Goal: Task Accomplishment & Management: Manage account settings

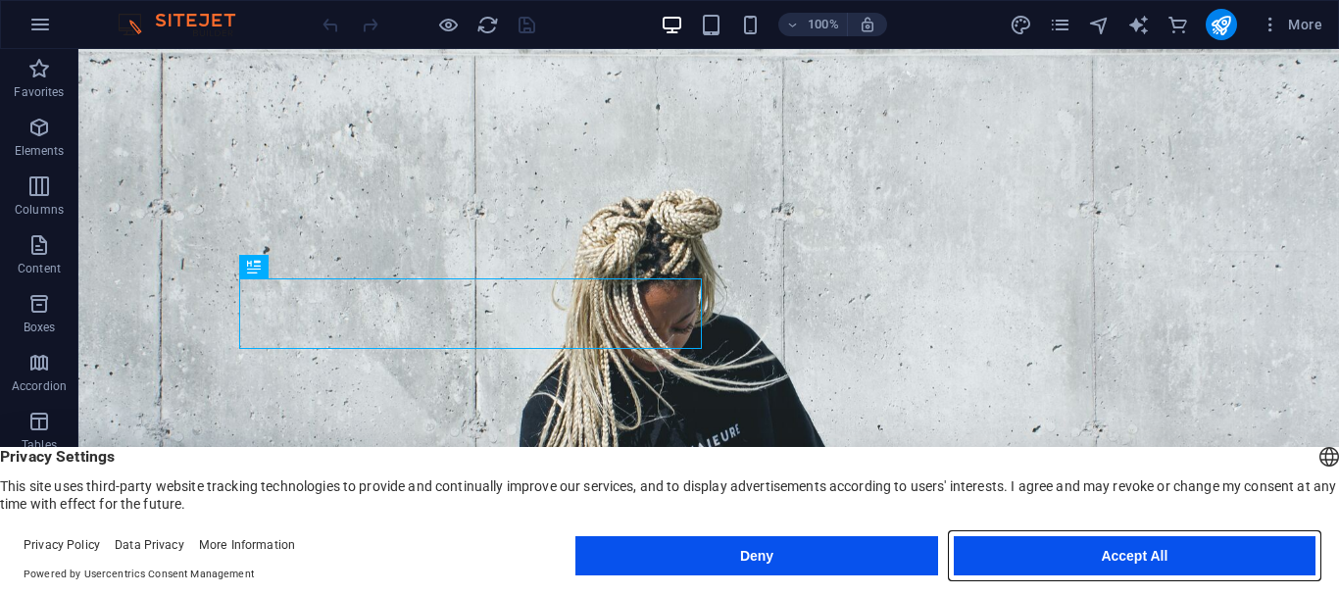
click at [1040, 564] on button "Accept All" at bounding box center [1135, 555] width 362 height 39
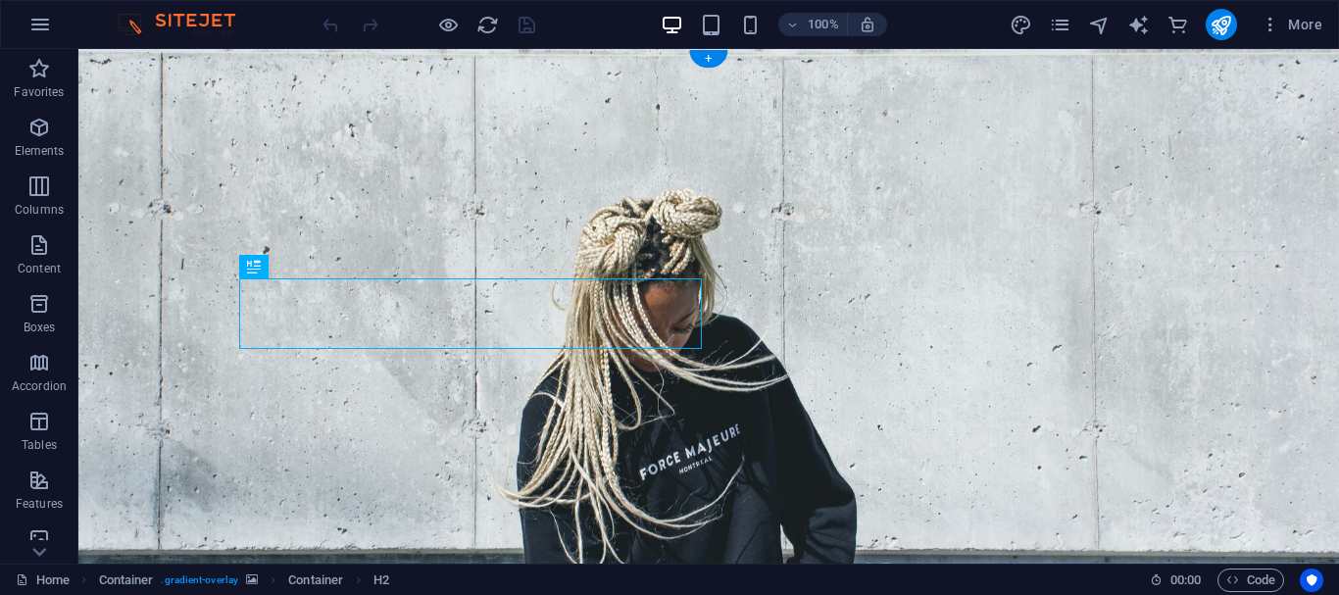
click at [928, 289] on figure at bounding box center [708, 344] width 1261 height 590
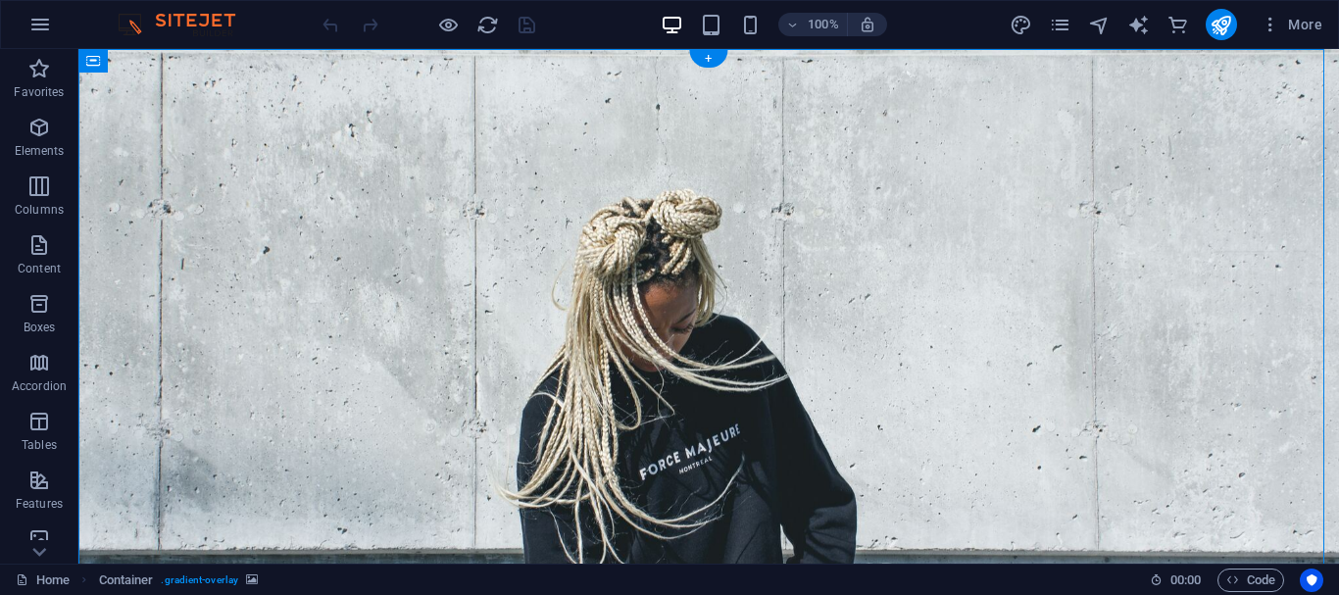
click at [928, 289] on figure at bounding box center [708, 344] width 1261 height 590
click at [610, 301] on figure at bounding box center [708, 344] width 1261 height 590
select select "header"
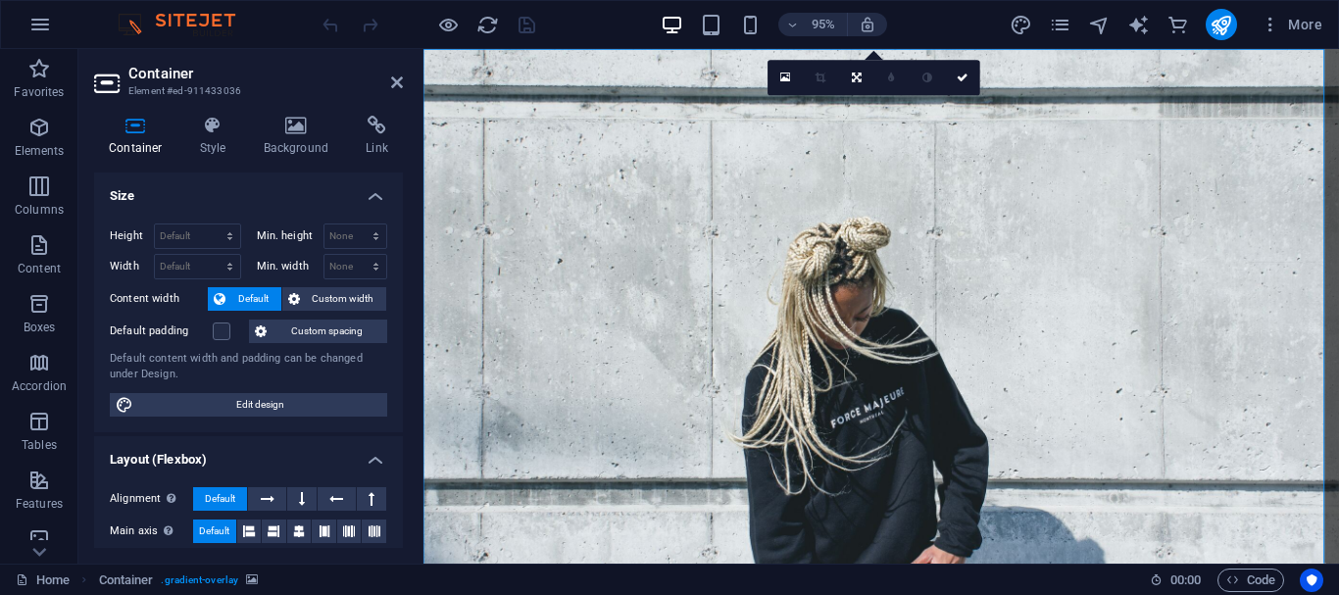
drag, startPoint x: 1018, startPoint y: 235, endPoint x: 1116, endPoint y: 235, distance: 98.0
click at [1116, 235] on figure at bounding box center [905, 344] width 964 height 590
click at [860, 79] on icon at bounding box center [857, 78] width 10 height 11
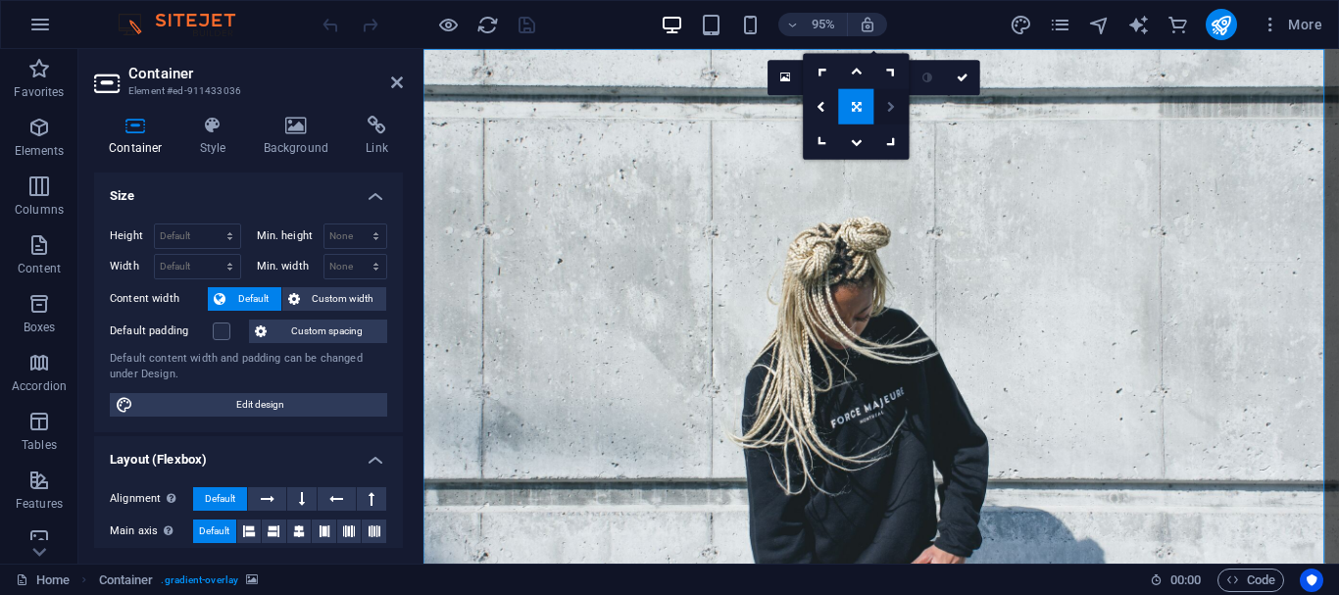
click at [884, 105] on link at bounding box center [891, 106] width 35 height 35
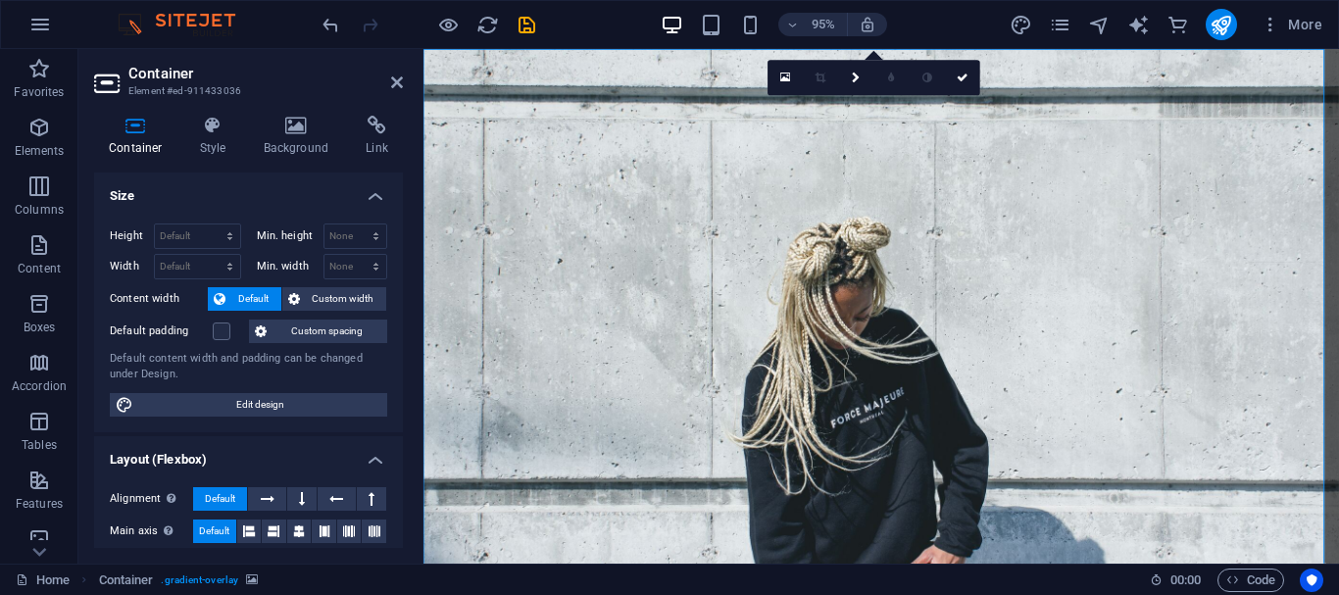
click at [884, 95] on div "0" at bounding box center [875, 77] width 213 height 35
click at [856, 77] on icon at bounding box center [856, 78] width 9 height 11
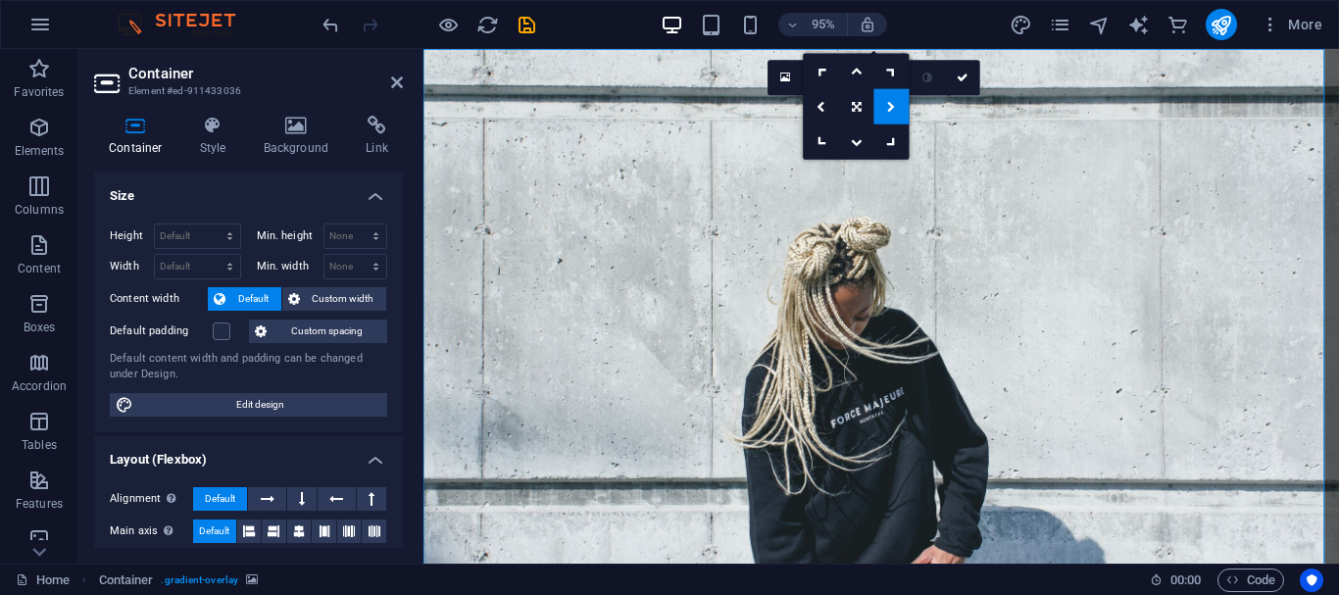
click at [890, 102] on icon at bounding box center [892, 106] width 9 height 11
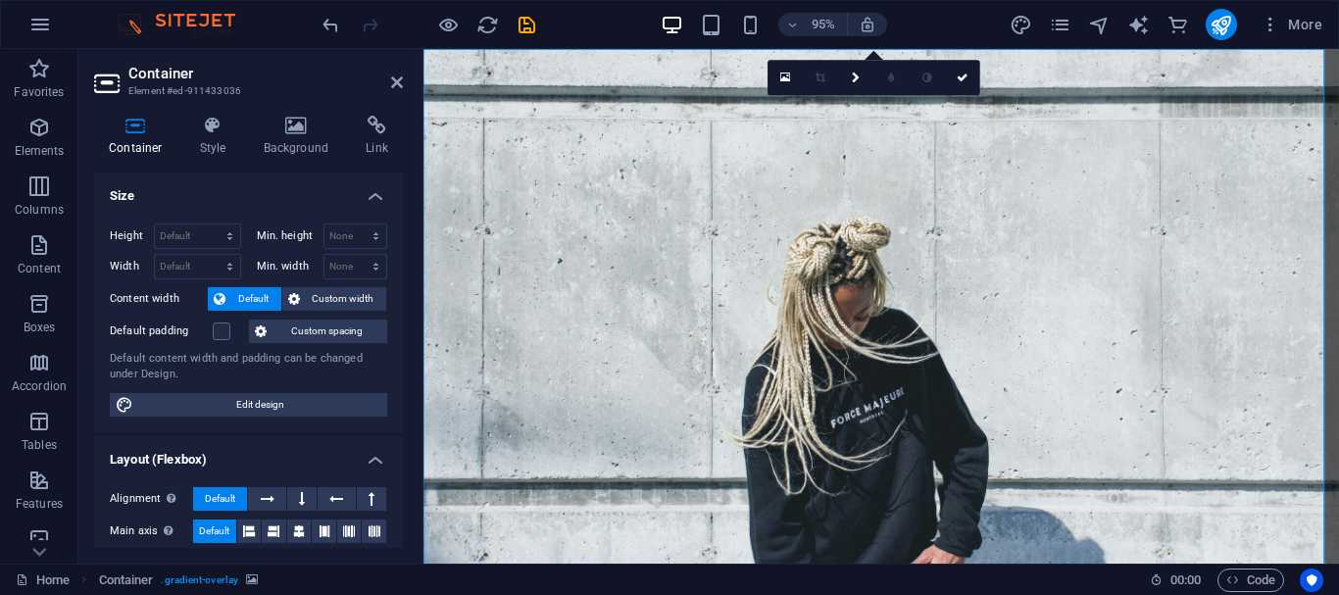
click at [890, 95] on div "0" at bounding box center [875, 77] width 213 height 35
click at [783, 75] on icon at bounding box center [785, 78] width 11 height 13
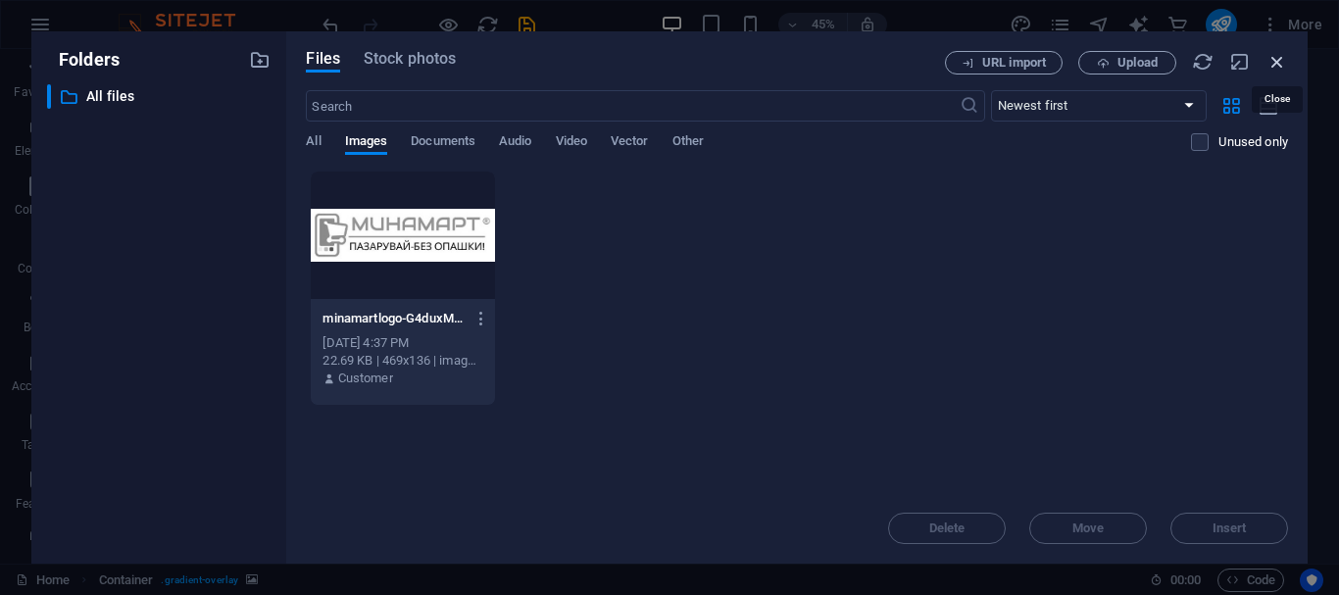
click at [1279, 51] on icon "button" at bounding box center [1277, 62] width 22 height 22
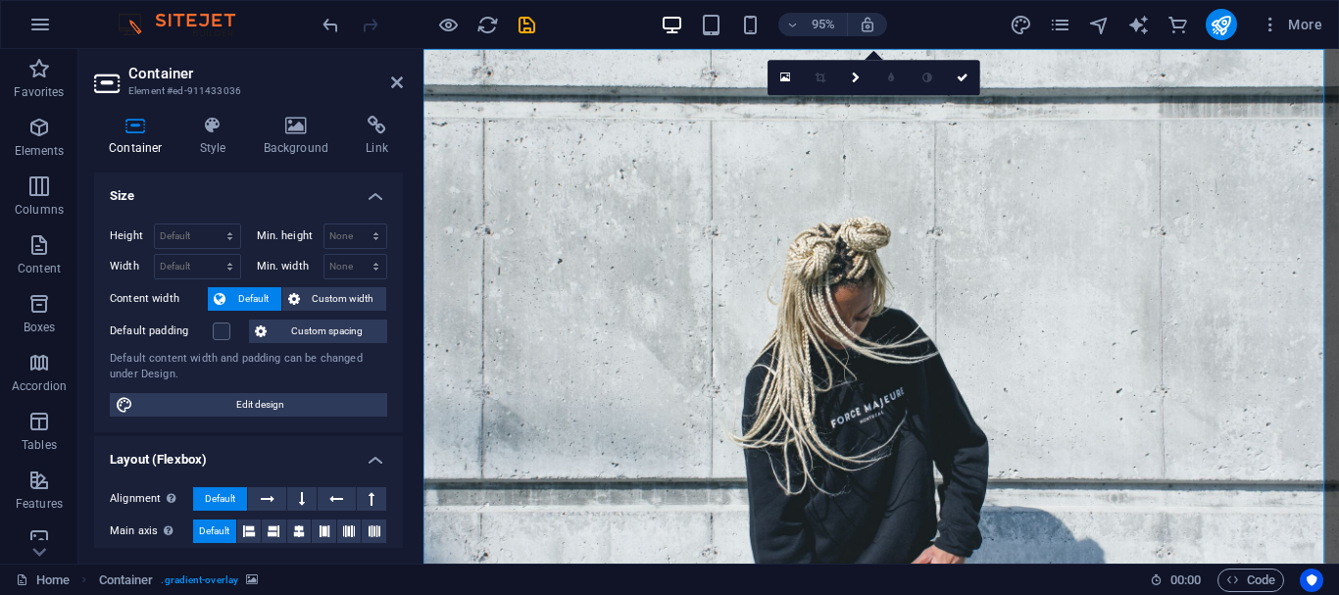
click at [1007, 282] on figure at bounding box center [905, 344] width 964 height 590
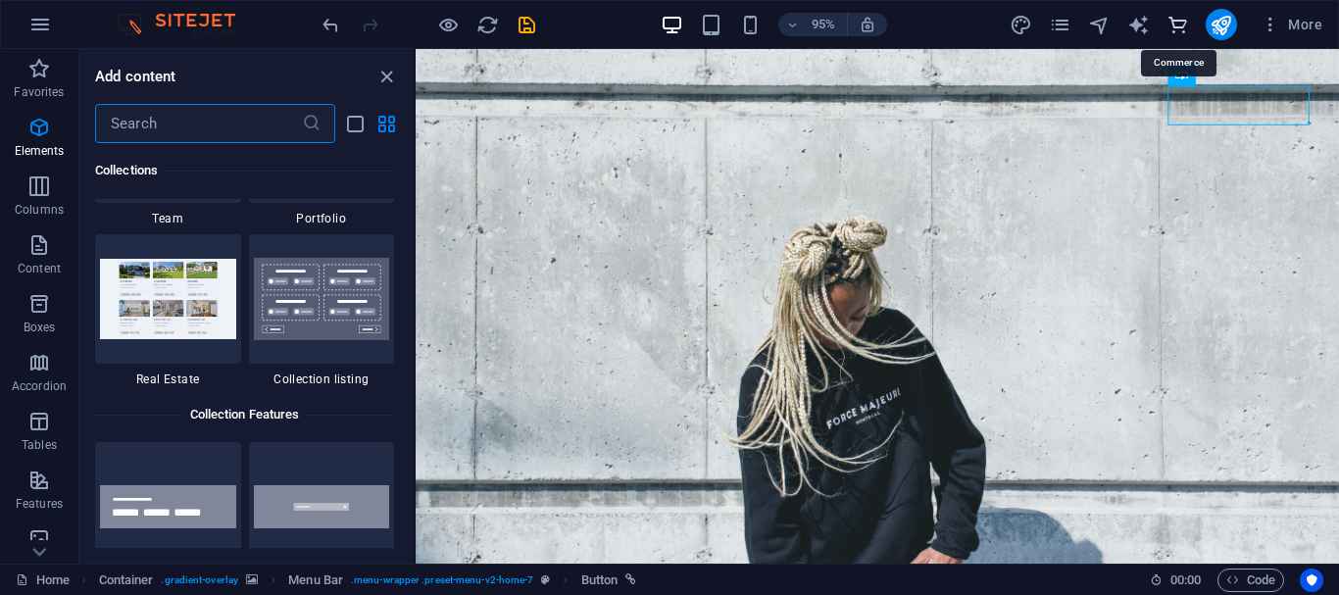
scroll to position [18890, 0]
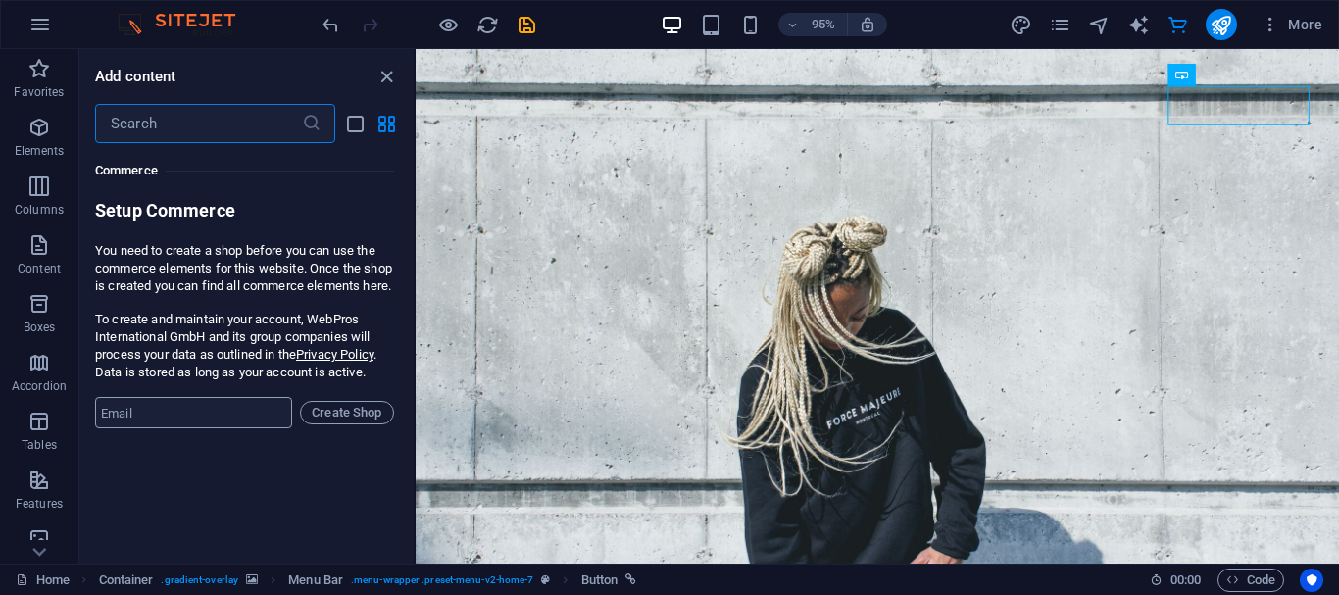
click at [257, 428] on input "email" at bounding box center [193, 412] width 197 height 31
type input "mihaylov@minamart.eu"
click at [338, 424] on span "Create Shop" at bounding box center [347, 413] width 76 height 24
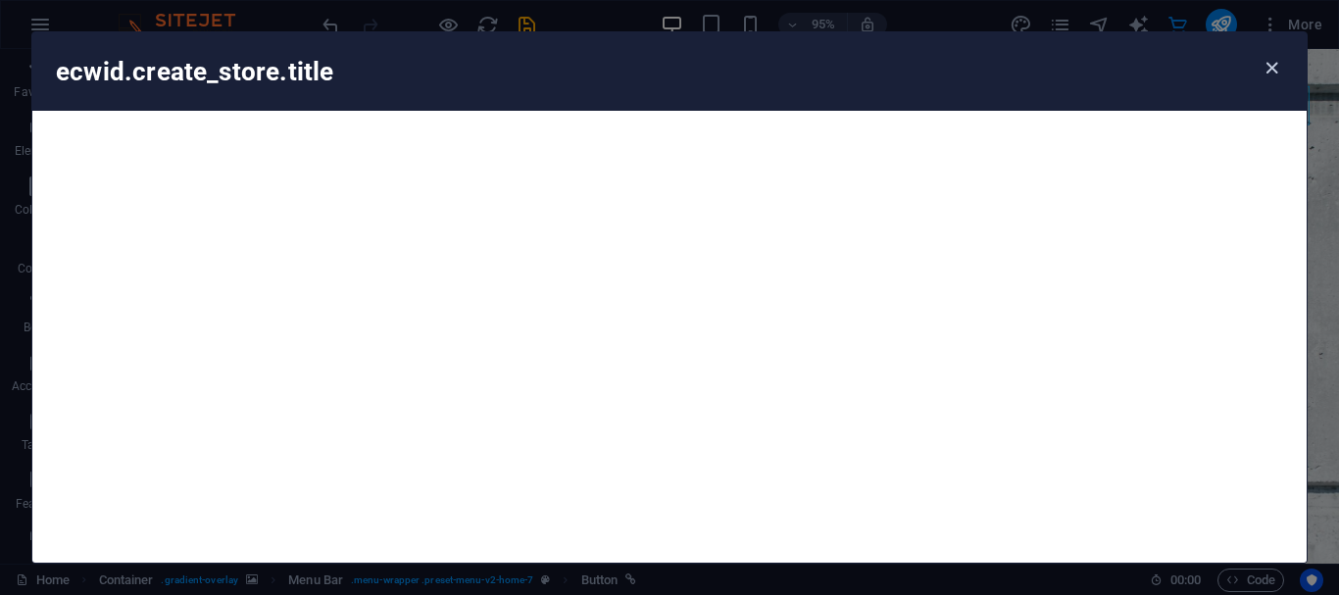
click at [1275, 67] on icon "button" at bounding box center [1272, 68] width 23 height 23
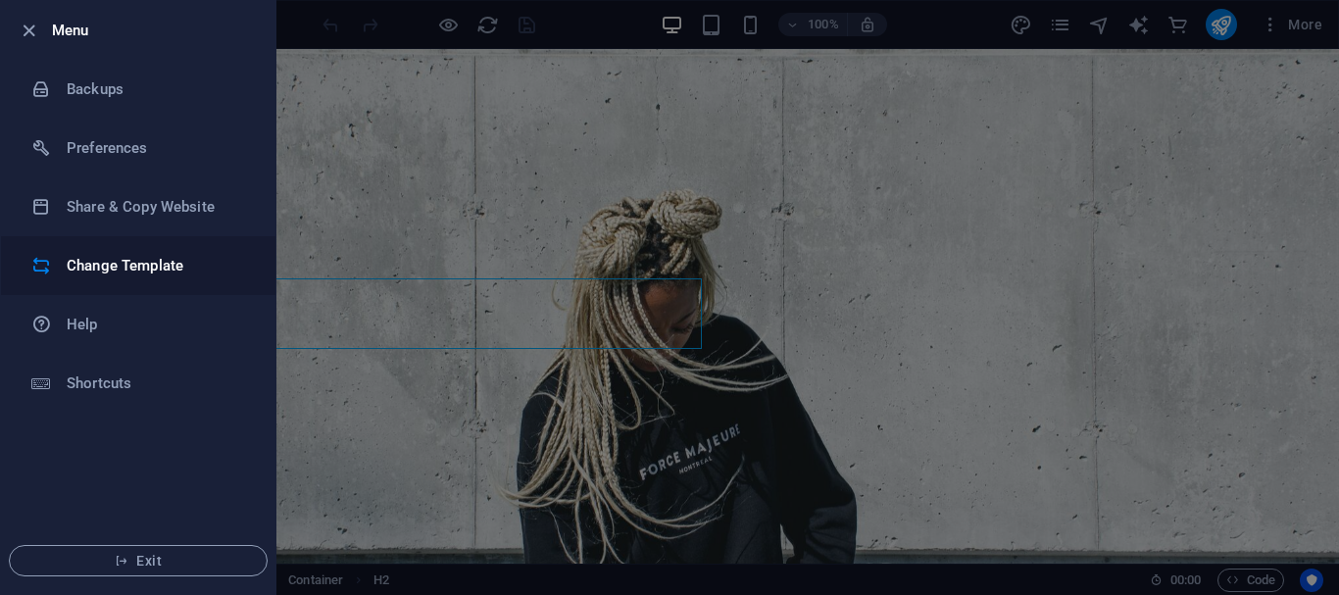
click at [184, 270] on h6 "Change Template" at bounding box center [157, 266] width 181 height 24
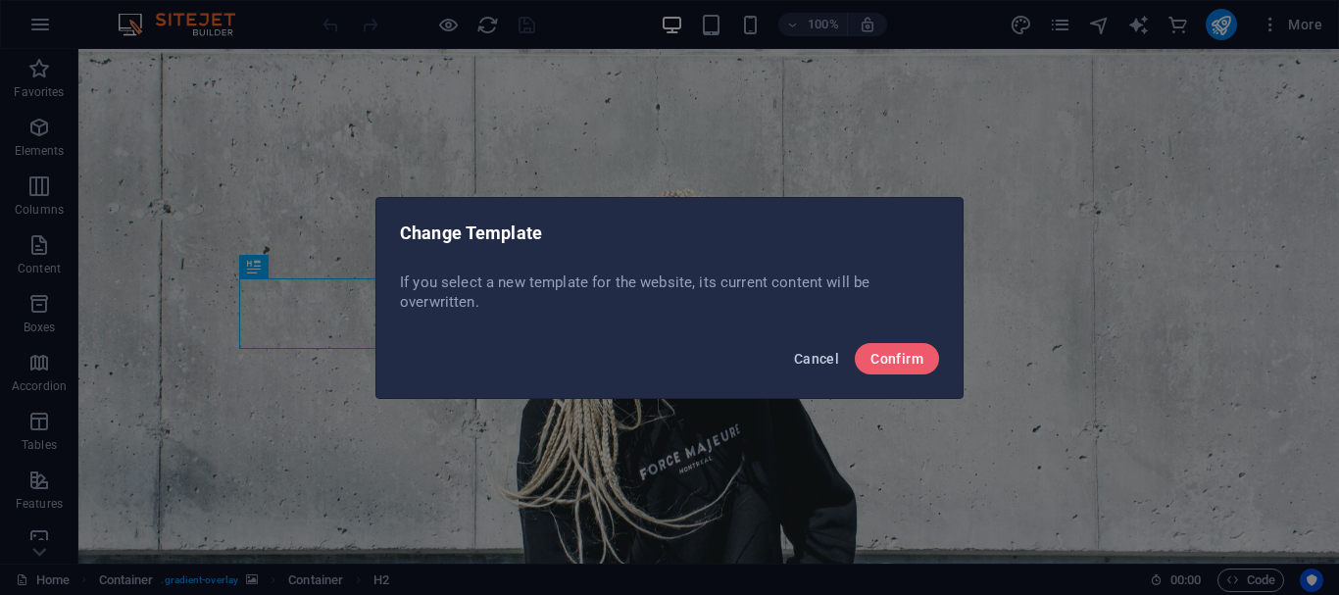
click at [829, 358] on span "Cancel" at bounding box center [816, 359] width 45 height 16
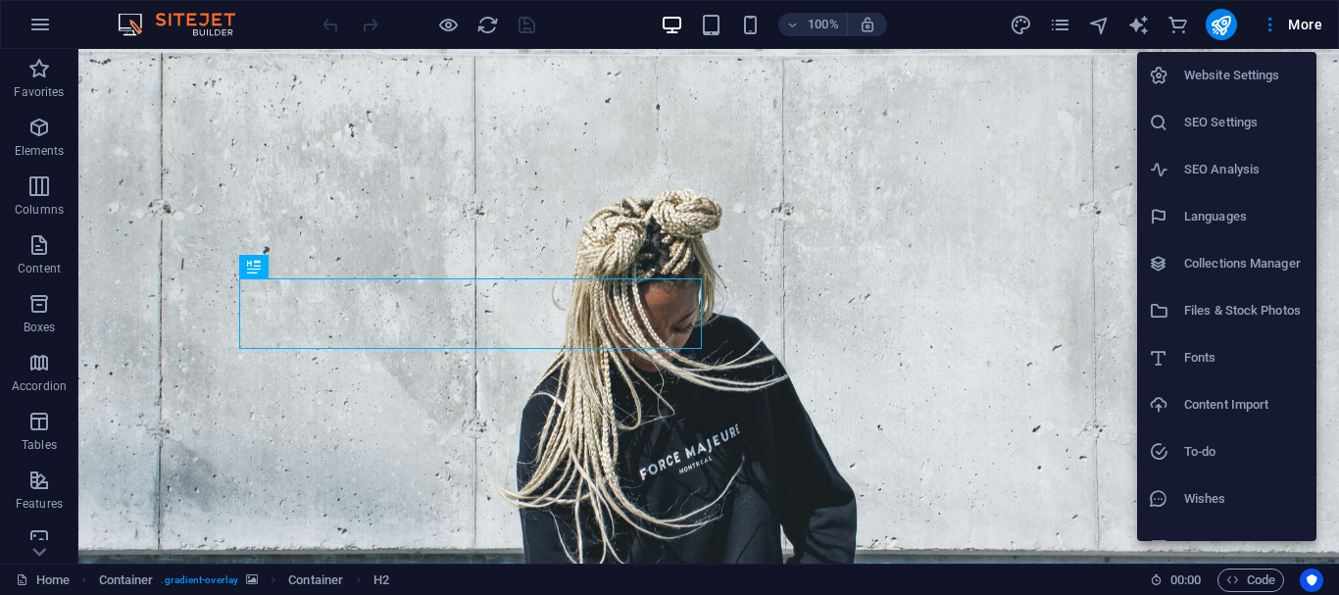
click at [1267, 80] on h6 "Website Settings" at bounding box center [1244, 76] width 121 height 24
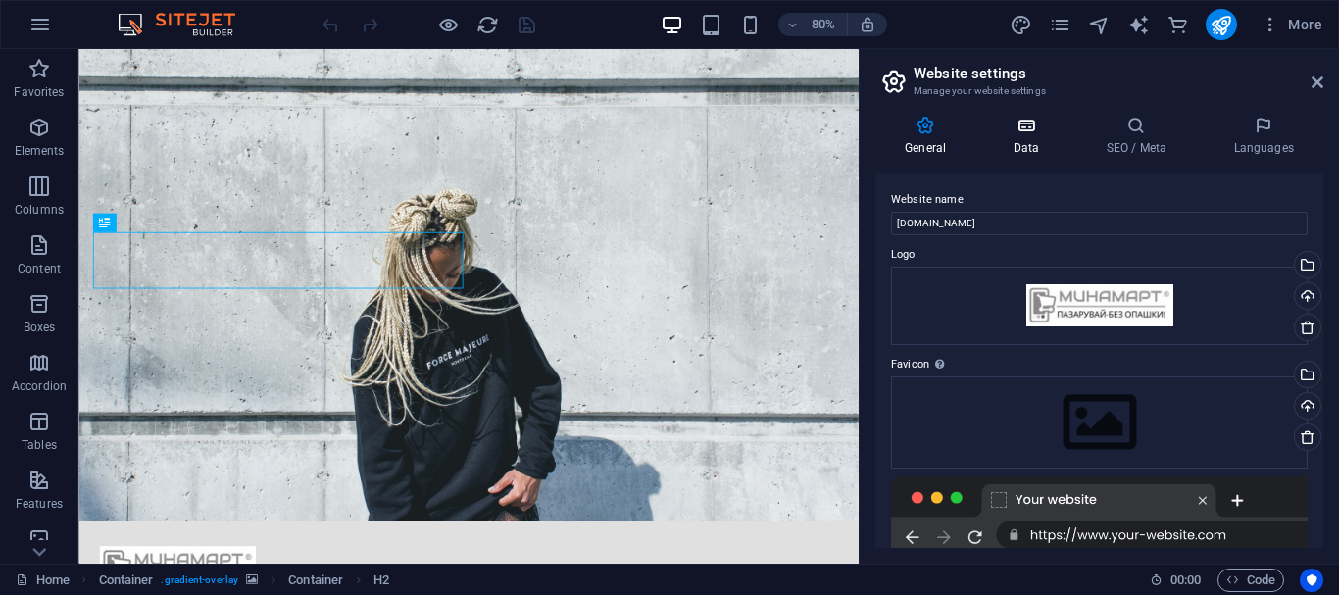
click at [1060, 126] on icon at bounding box center [1025, 126] width 85 height 20
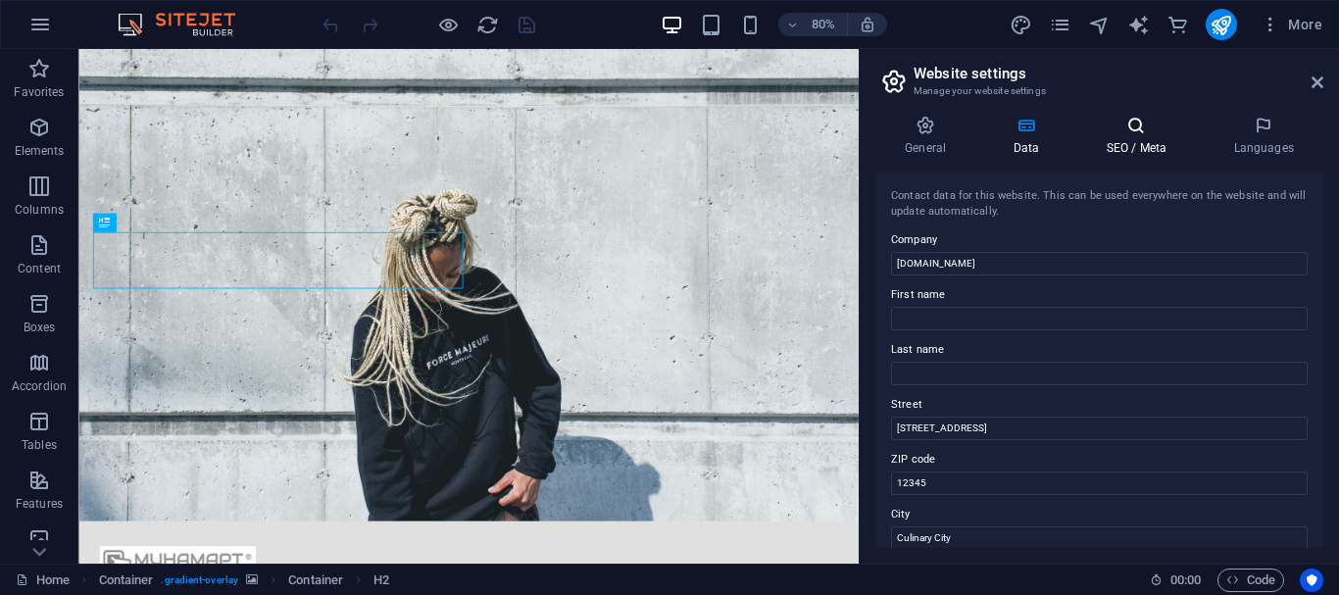
click at [1133, 127] on icon at bounding box center [1136, 126] width 120 height 20
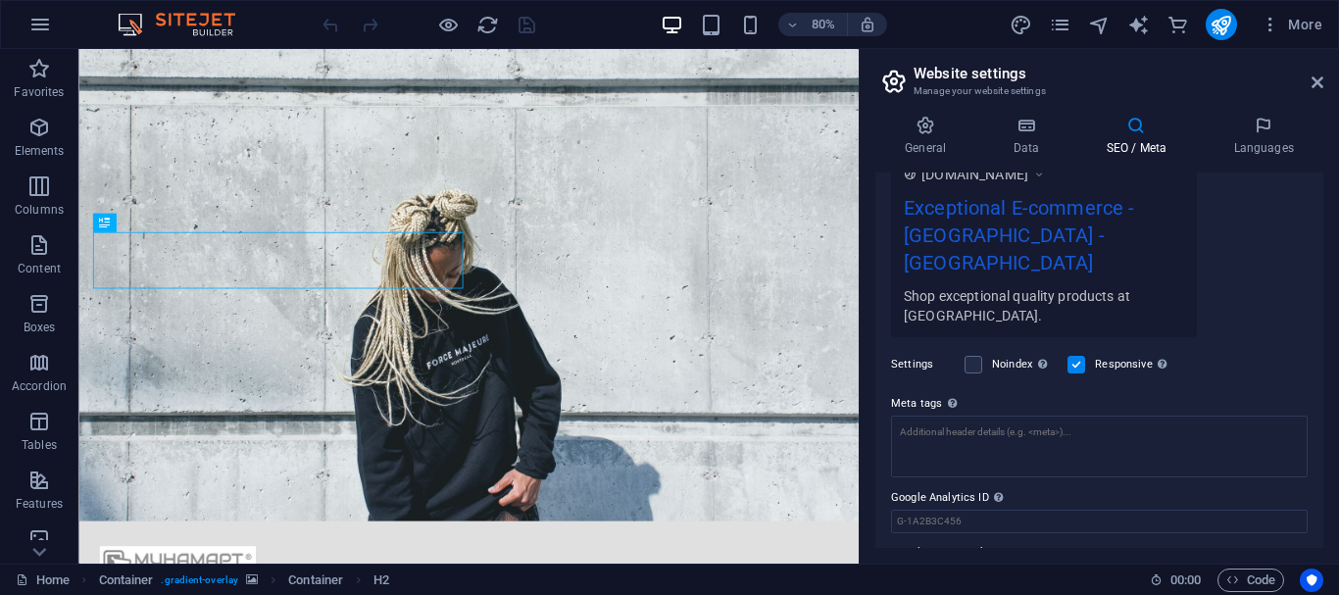
scroll to position [393, 0]
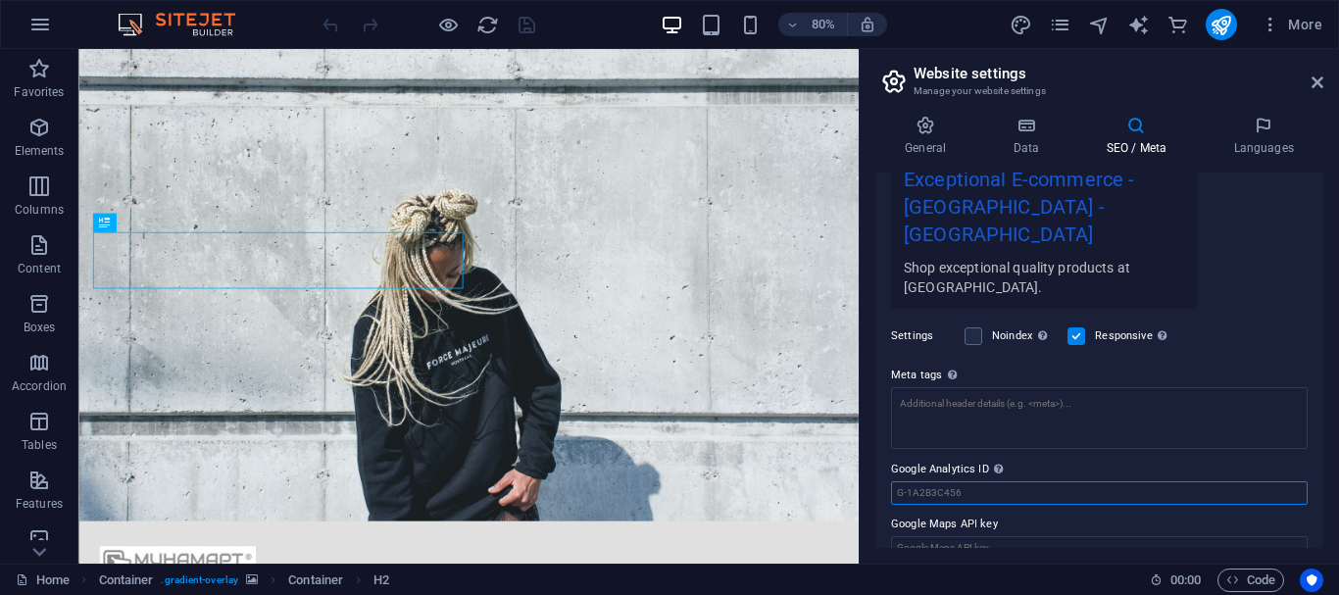
click at [974, 481] on input "Google Analytics ID Please only add the Google Analytics ID. We automatically i…" at bounding box center [1099, 493] width 417 height 24
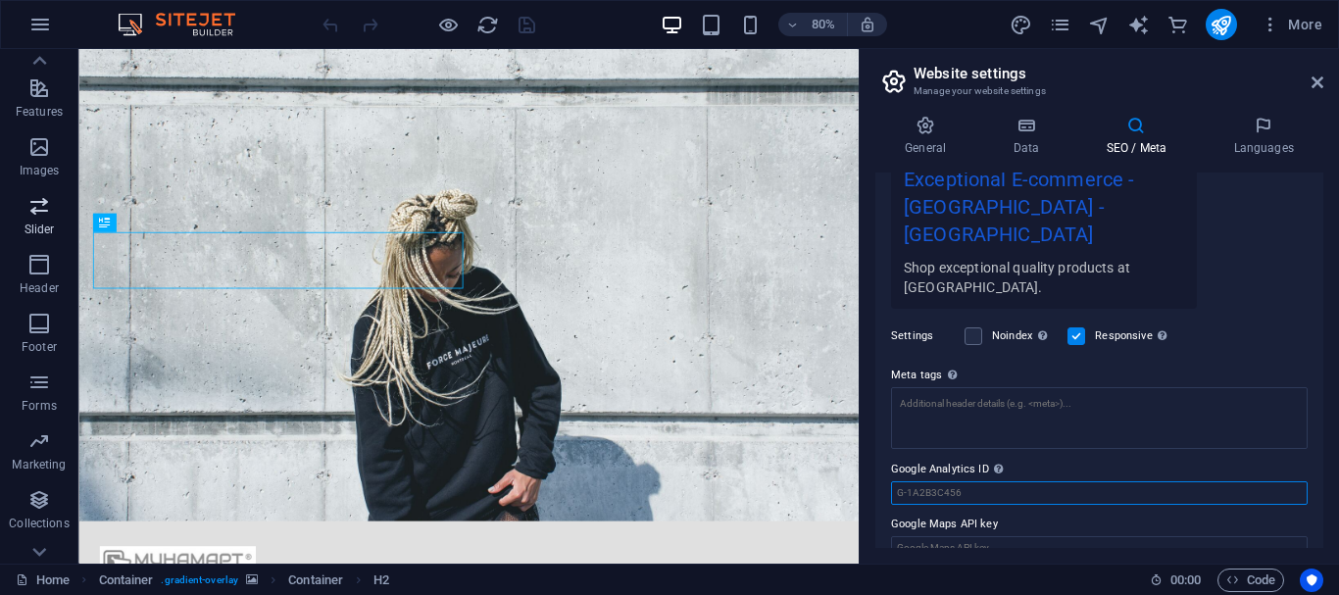
scroll to position [426, 0]
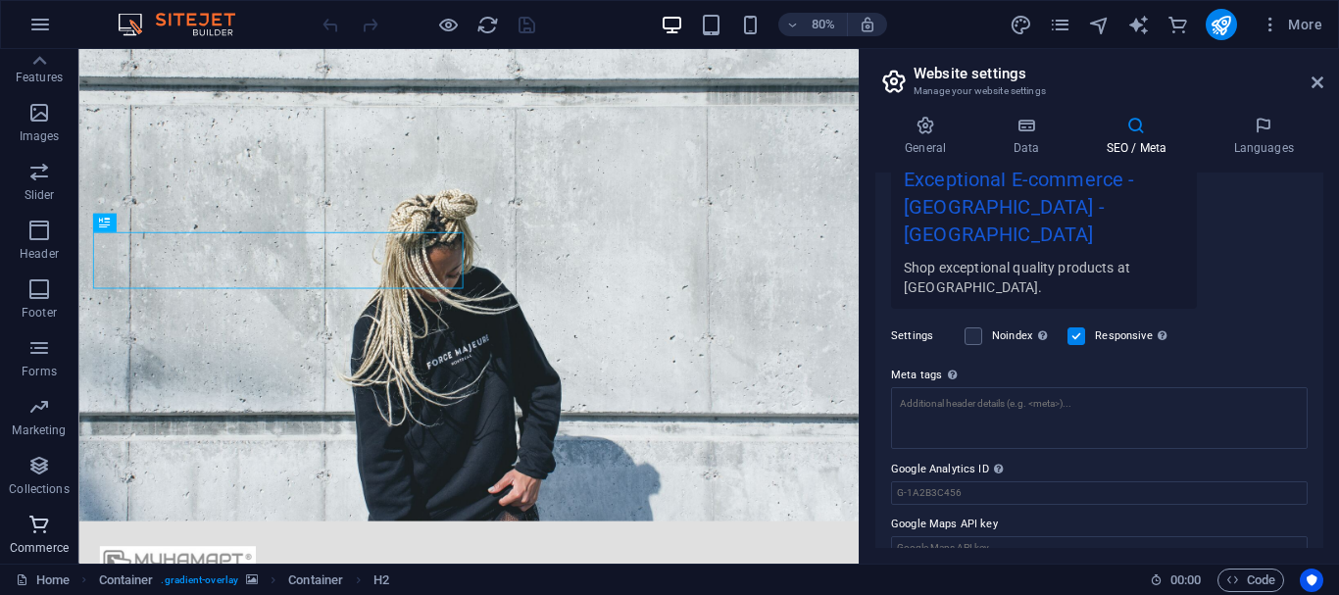
click at [44, 539] on span "Commerce" at bounding box center [39, 536] width 78 height 47
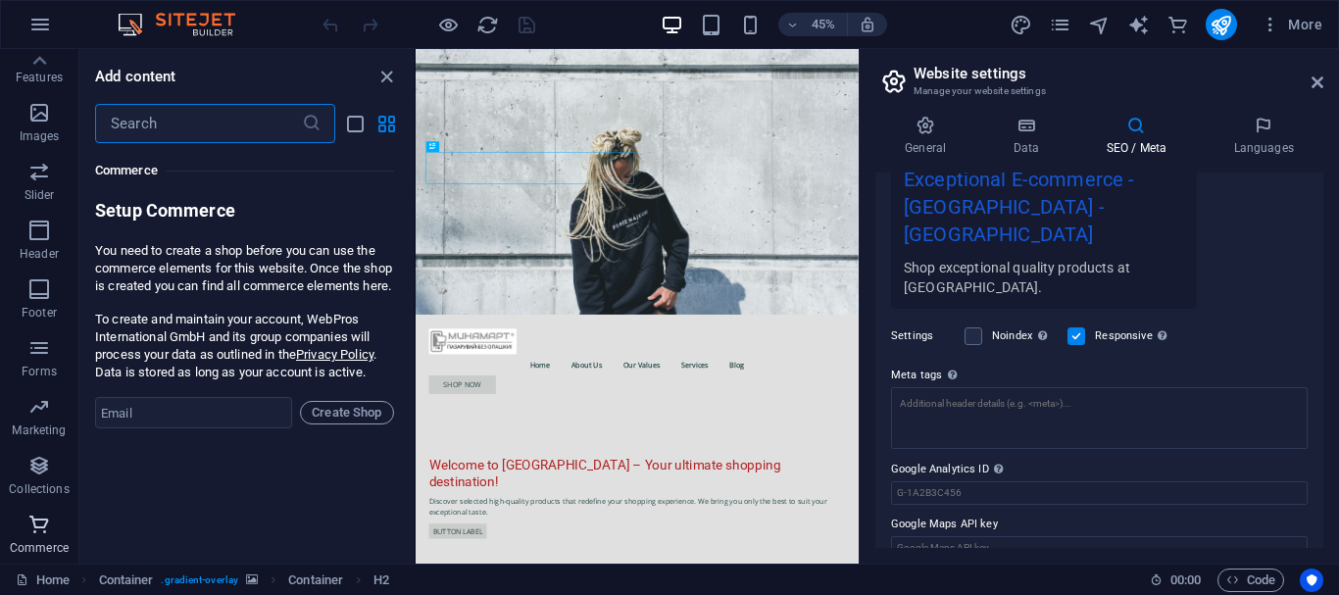
scroll to position [18890, 0]
click at [1268, 132] on icon at bounding box center [1264, 126] width 120 height 20
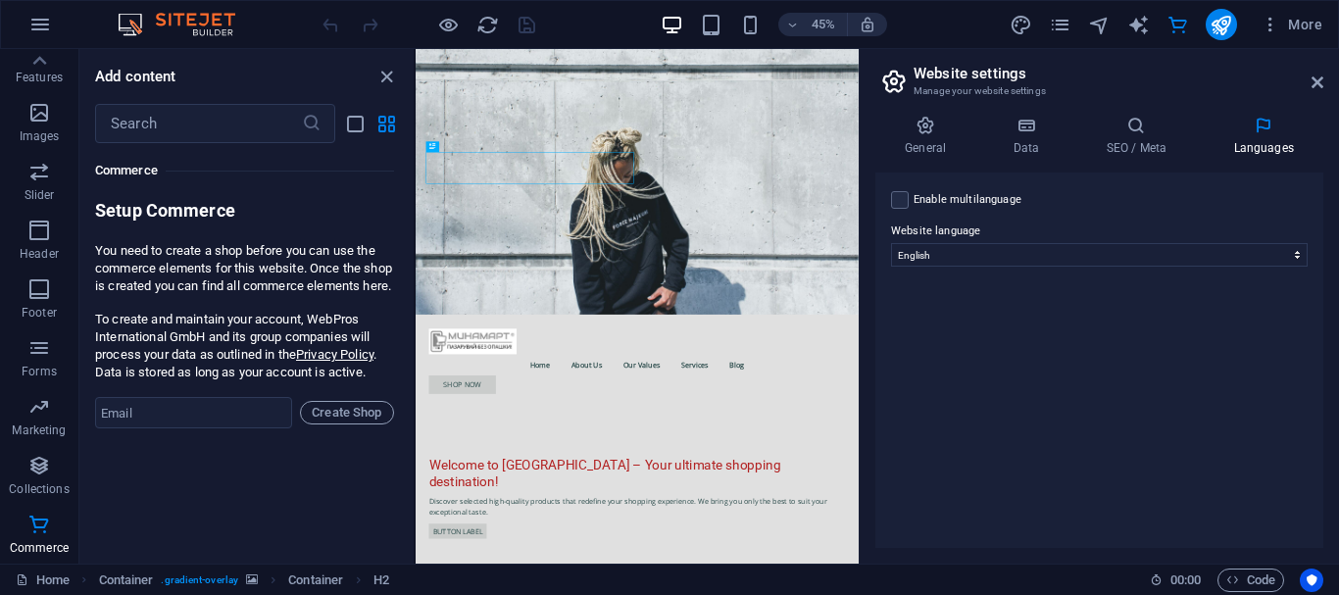
click at [994, 194] on label "Enable multilanguage To disable multilanguage delete all languages until only o…" at bounding box center [968, 200] width 108 height 24
click at [0, 0] on input "Enable multilanguage To disable multilanguage delete all languages until only o…" at bounding box center [0, 0] width 0 height 0
select select
click at [994, 194] on label "Enable multilanguage To disable multilanguage delete all languages until only o…" at bounding box center [968, 200] width 108 height 24
click at [0, 0] on input "Enable multilanguage To disable multilanguage delete all languages until only o…" at bounding box center [0, 0] width 0 height 0
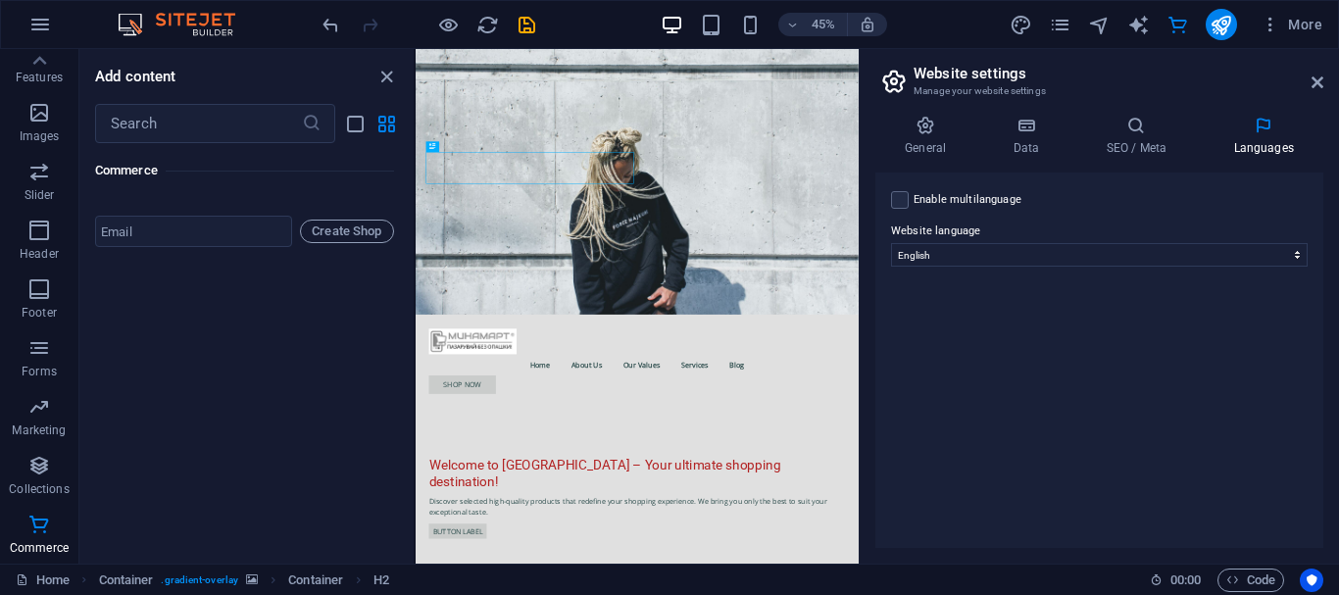
scroll to position [19089, 0]
click at [200, 222] on input "email" at bounding box center [193, 231] width 197 height 31
type input "[EMAIL_ADDRESS][DOMAIN_NAME]"
click at [346, 221] on span "Create Shop" at bounding box center [347, 232] width 76 height 24
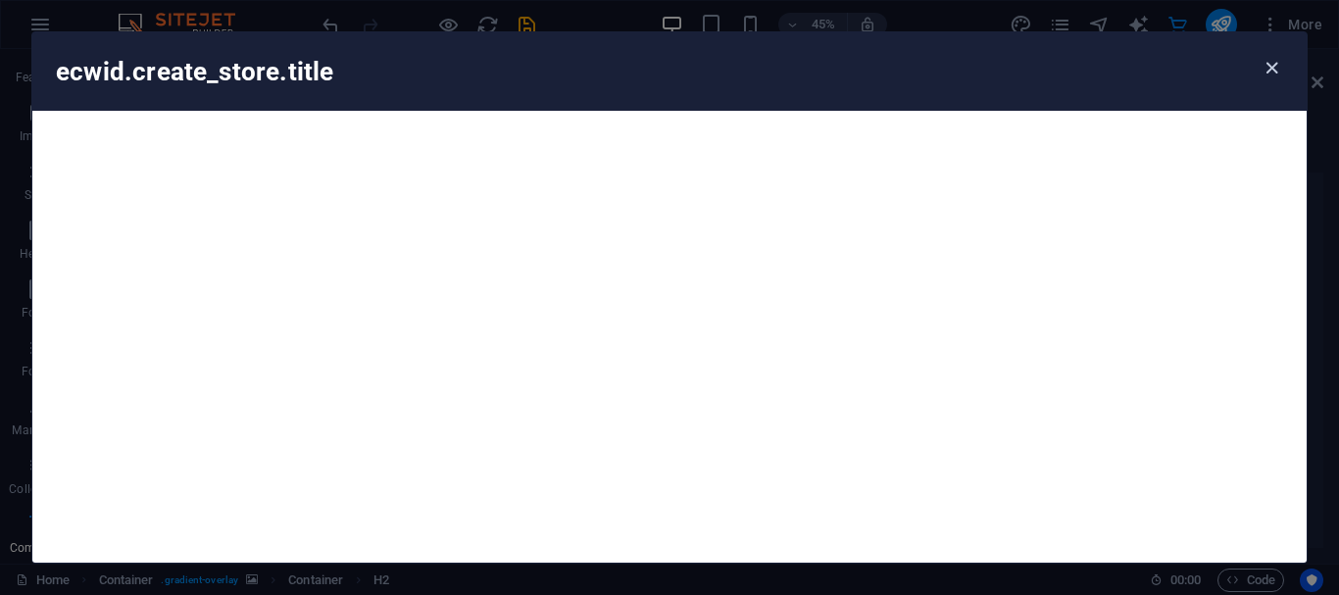
click at [1265, 72] on icon "button" at bounding box center [1272, 68] width 23 height 23
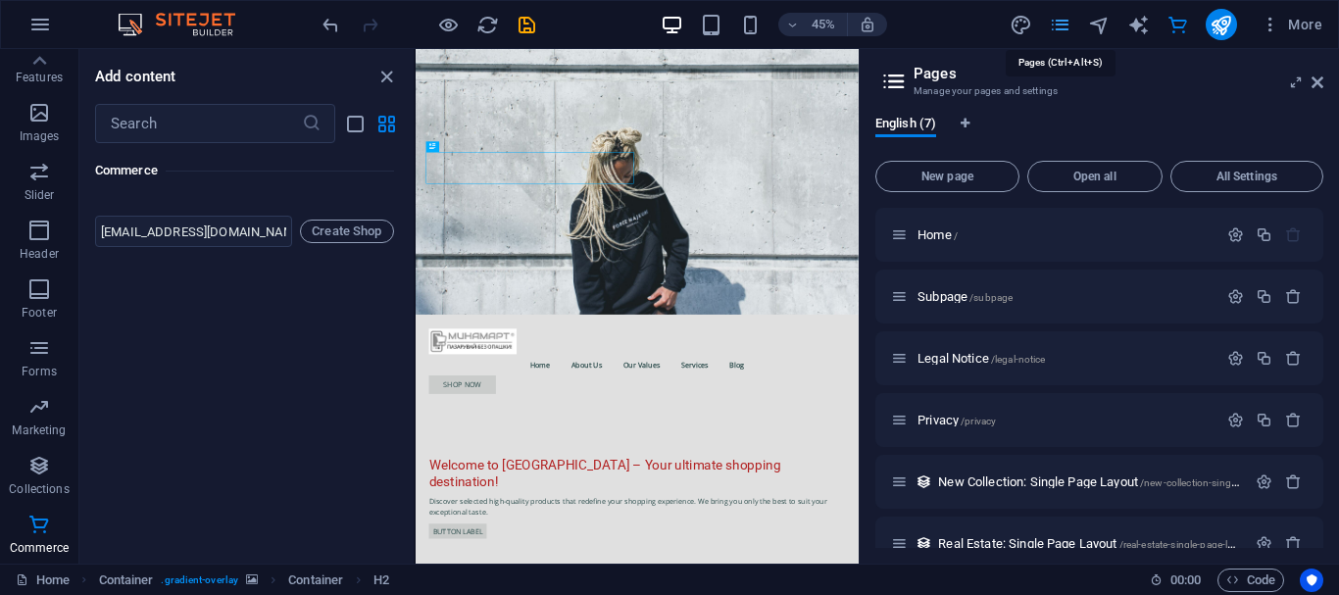
click at [1315, 82] on icon at bounding box center [1318, 82] width 12 height 16
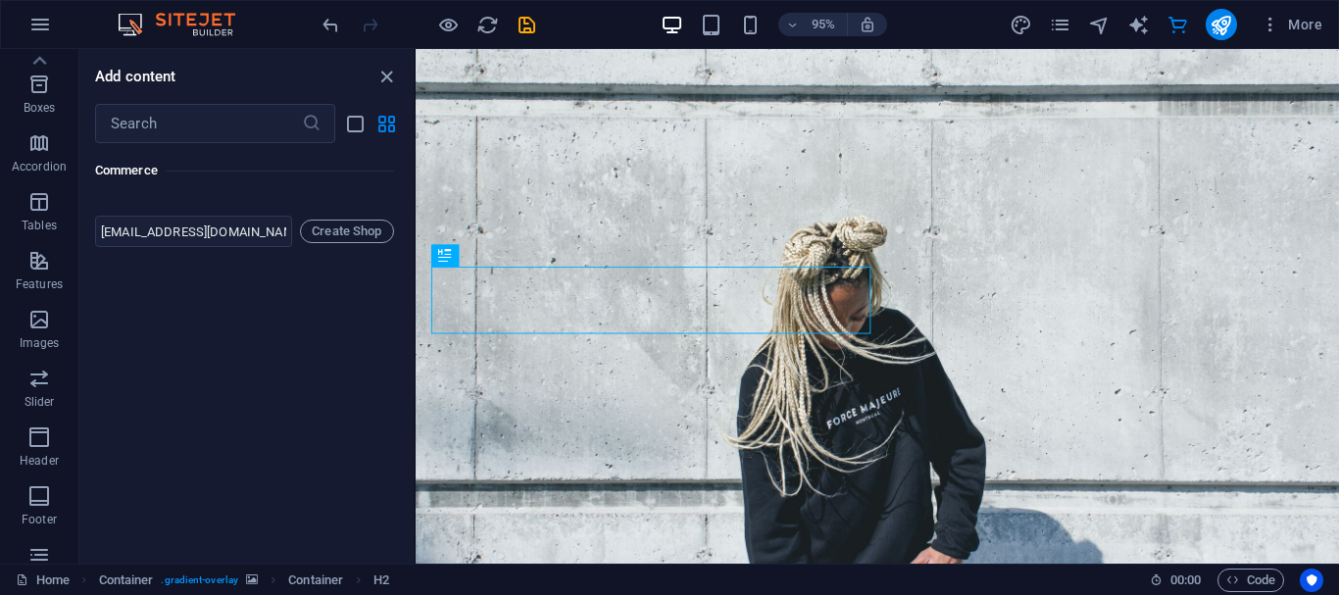
scroll to position [0, 0]
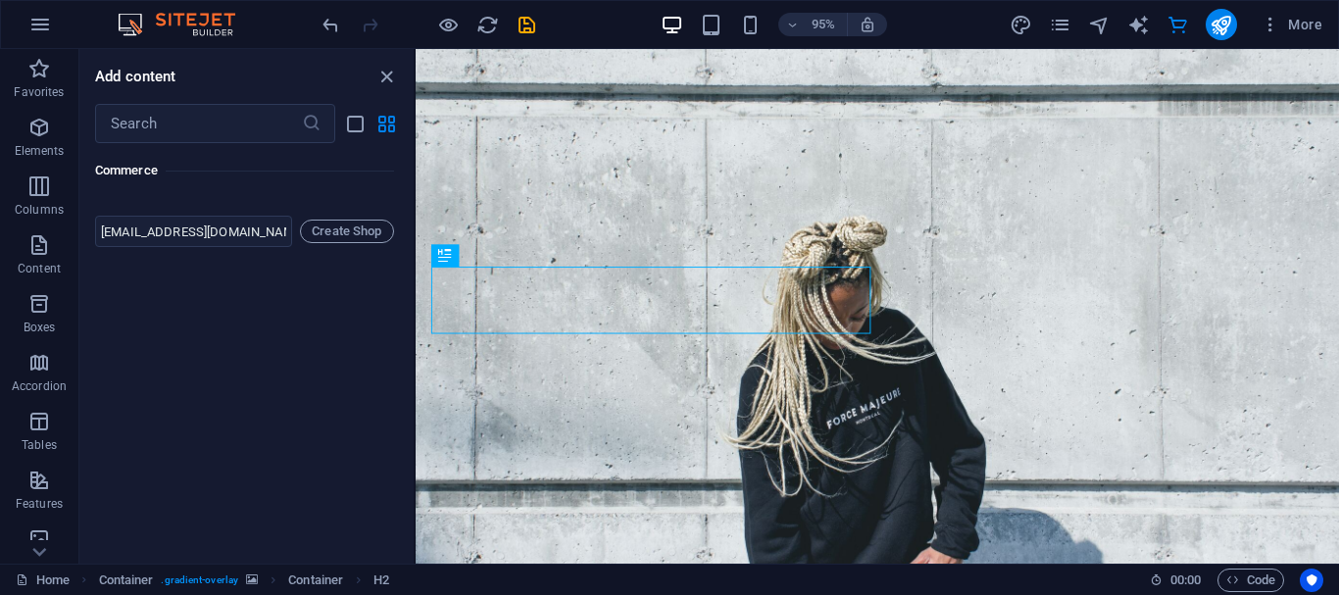
click at [0, 0] on img at bounding box center [0, 0] width 0 height 0
click at [1269, 29] on icon "button" at bounding box center [1271, 25] width 20 height 20
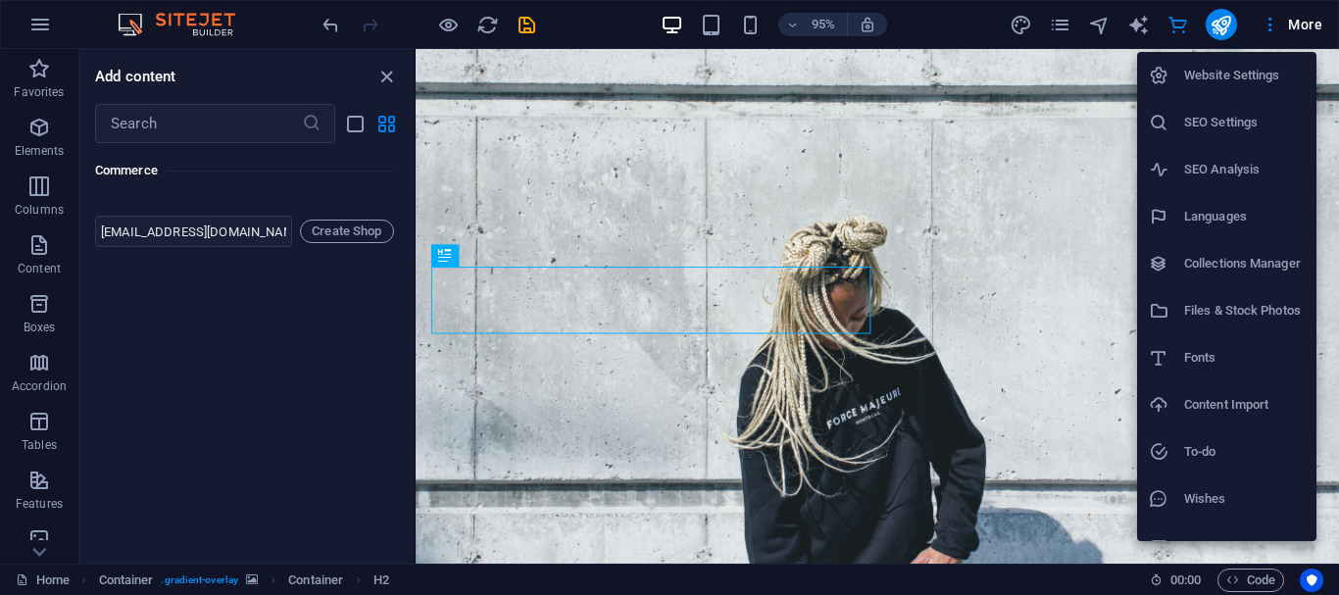
click at [1307, 26] on div at bounding box center [669, 297] width 1339 height 595
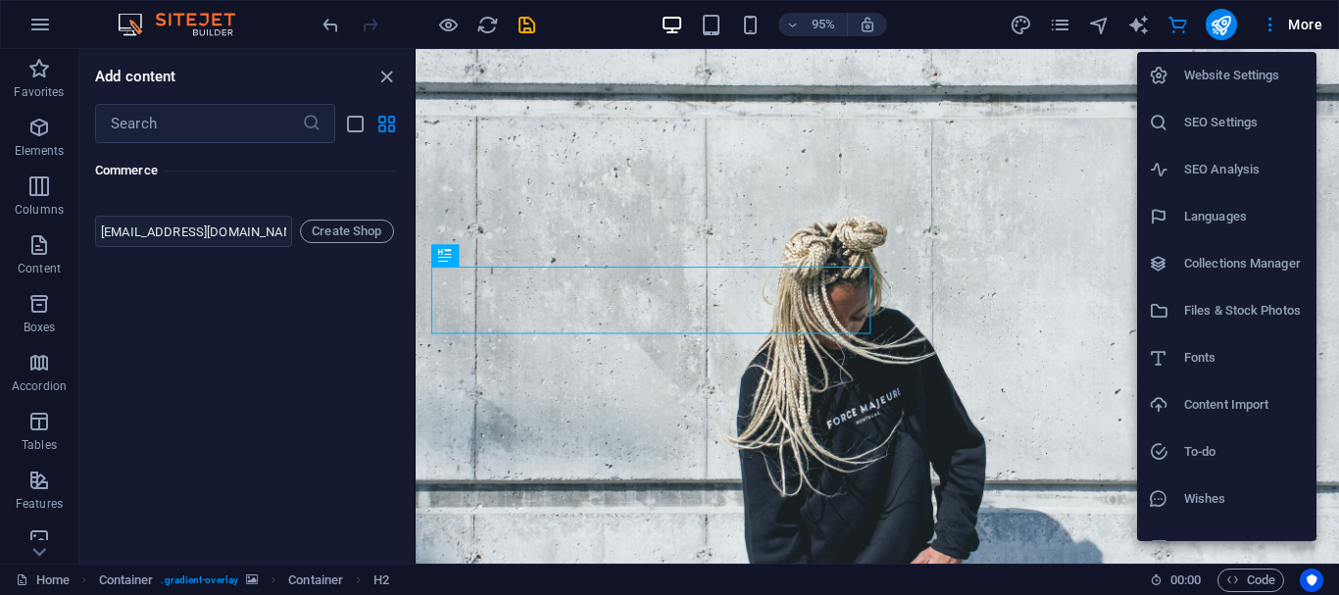
click at [1268, 72] on h6 "Website Settings" at bounding box center [1244, 76] width 121 height 24
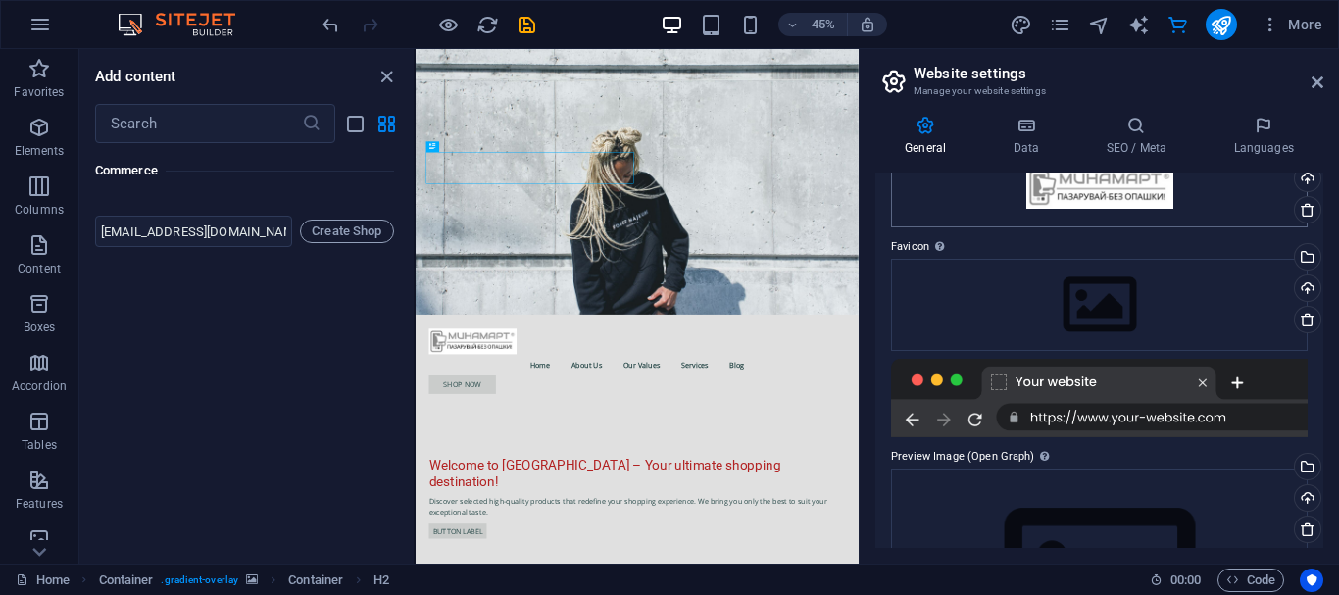
scroll to position [278, 0]
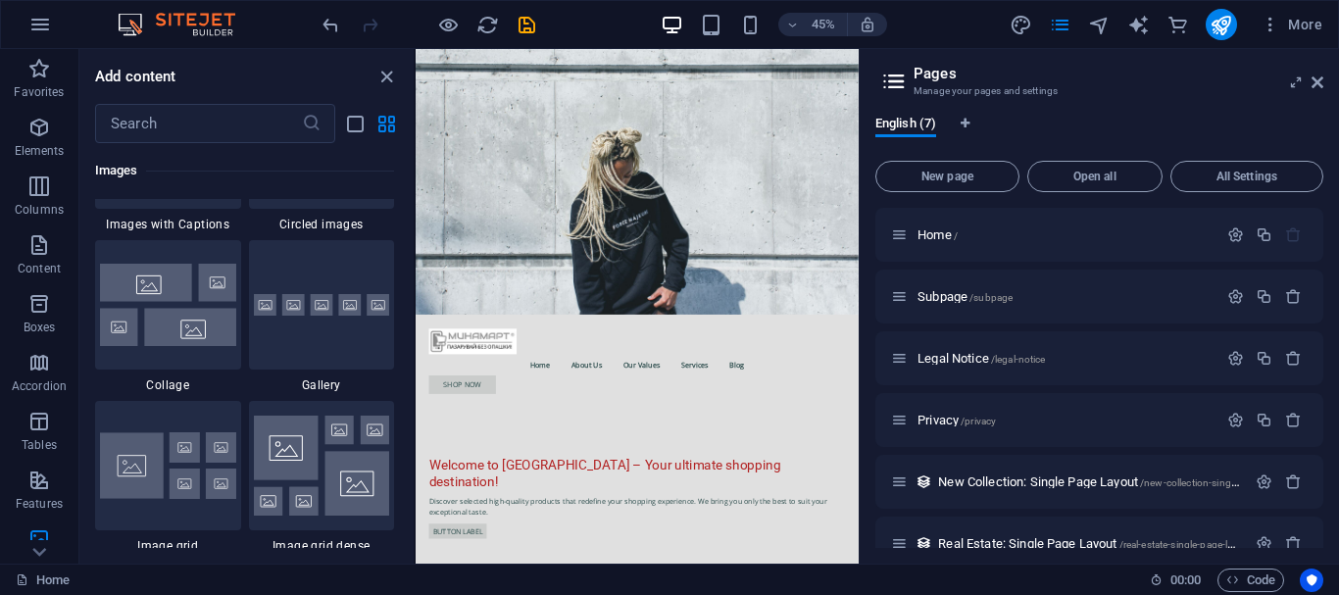
scroll to position [9875, 0]
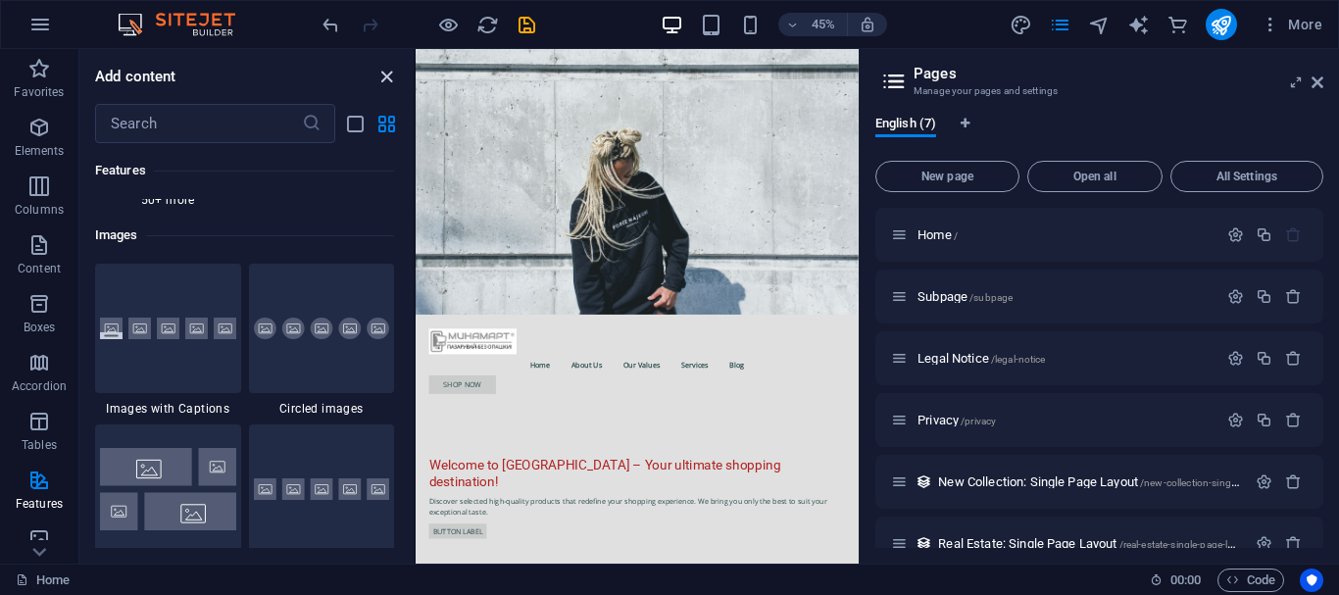
click at [387, 82] on icon "close panel" at bounding box center [386, 77] width 23 height 23
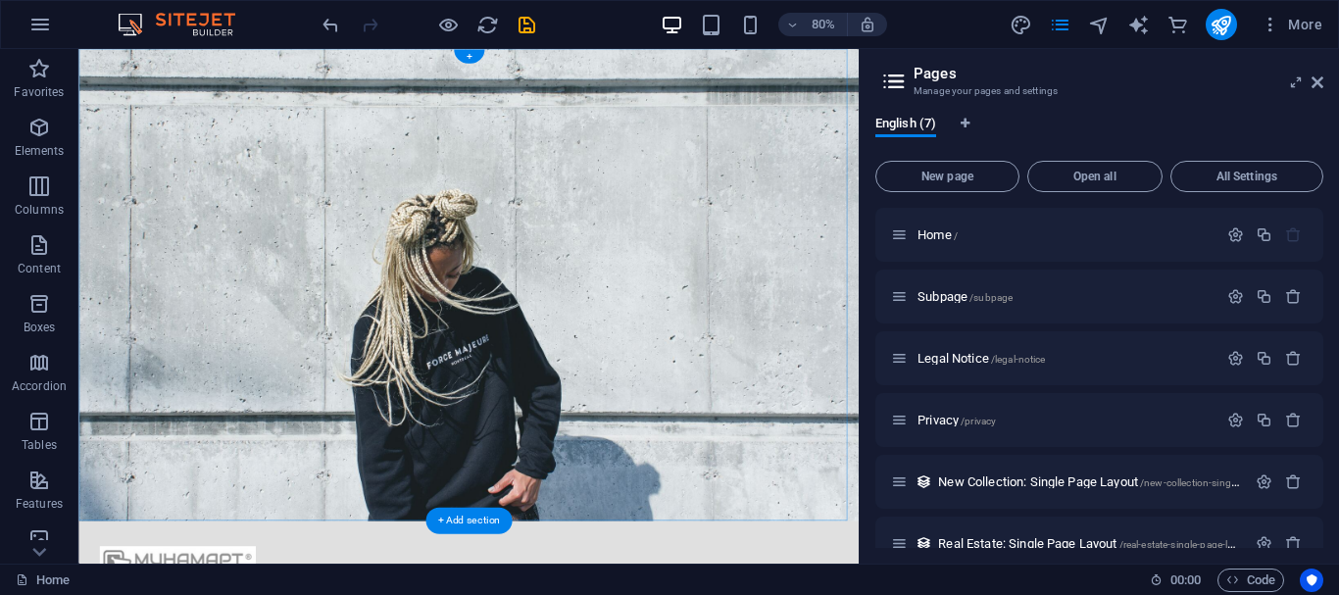
click at [467, 54] on div "+" at bounding box center [468, 57] width 30 height 14
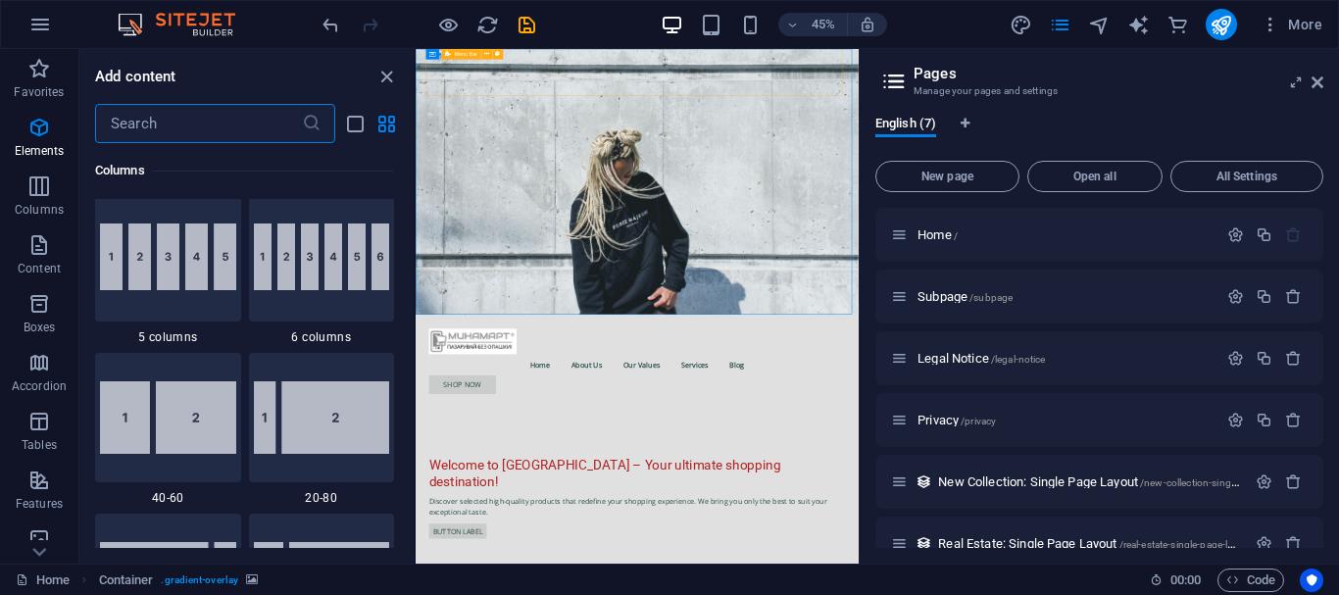
scroll to position [3430, 0]
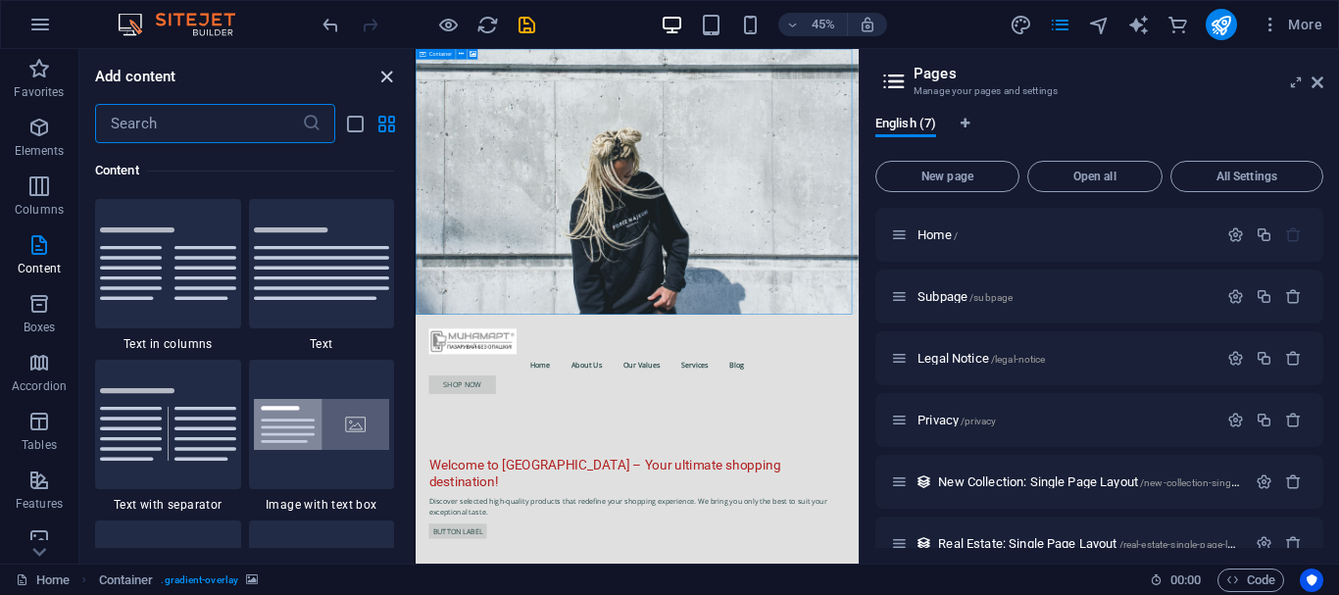
click at [383, 76] on icon "close panel" at bounding box center [386, 77] width 23 height 23
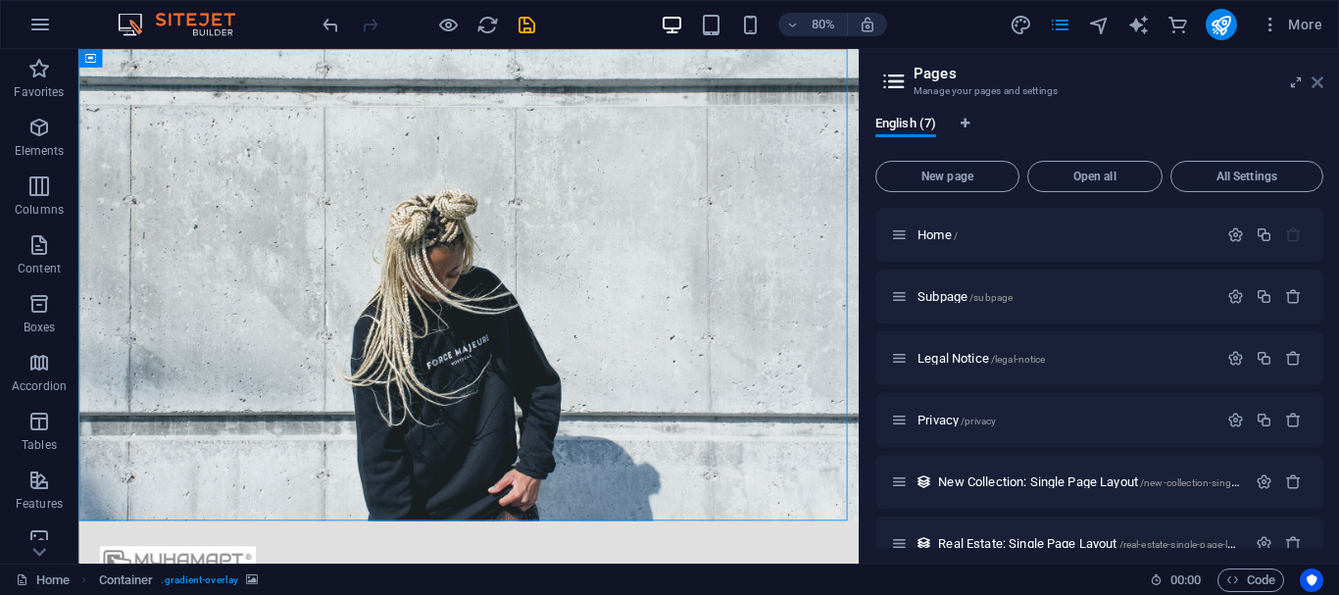
click at [1319, 77] on icon at bounding box center [1318, 82] width 12 height 16
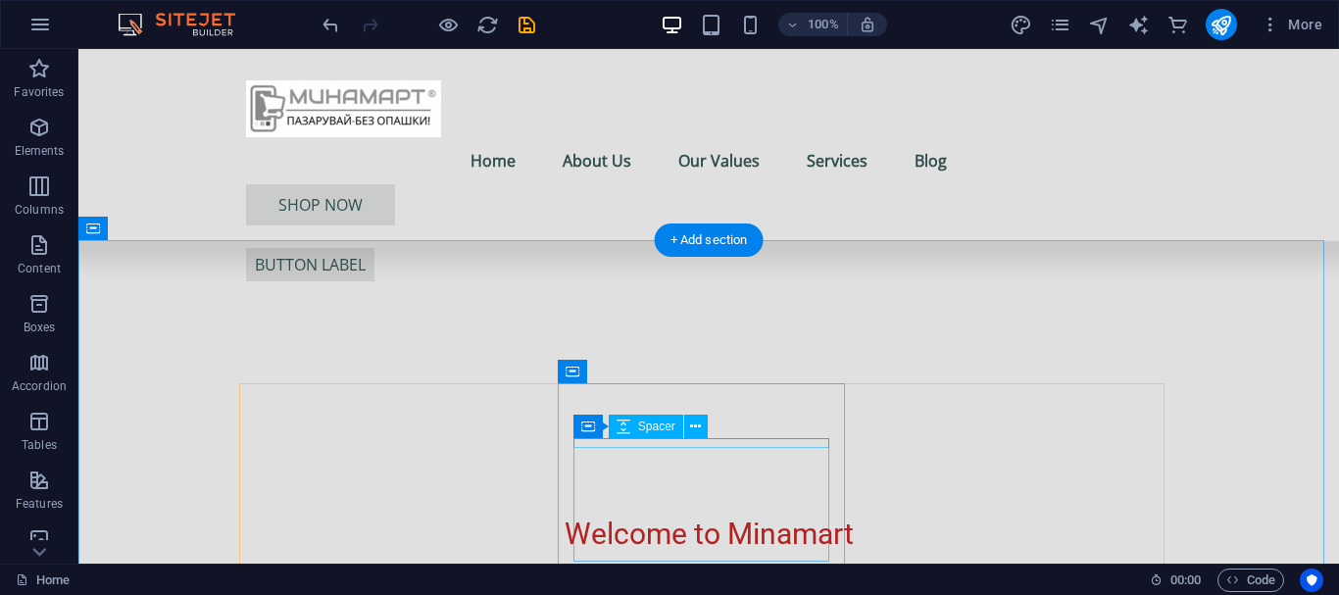
scroll to position [784, 0]
